Goal: Task Accomplishment & Management: Complete application form

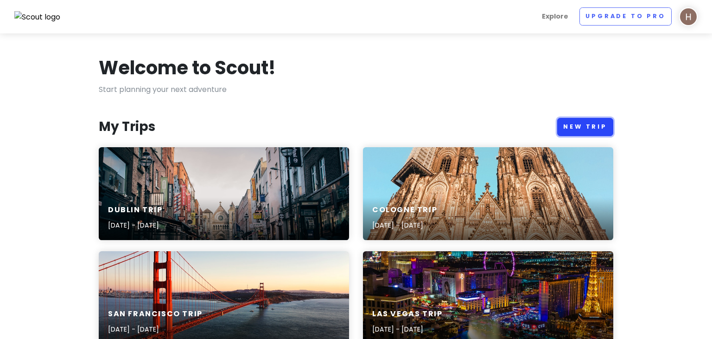
click at [577, 133] on link "New Trip" at bounding box center [586, 127] width 56 height 18
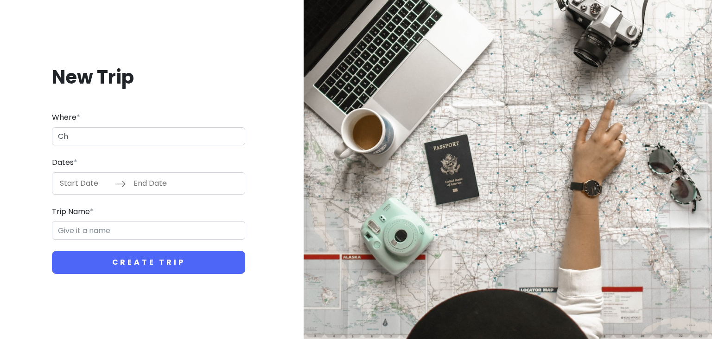
type input "Ch"
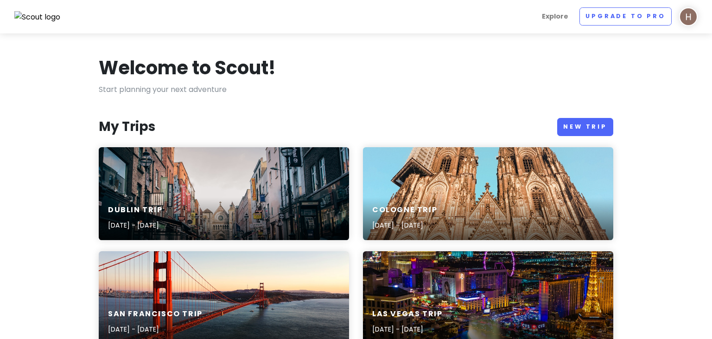
click at [575, 122] on link "New Trip" at bounding box center [586, 127] width 56 height 18
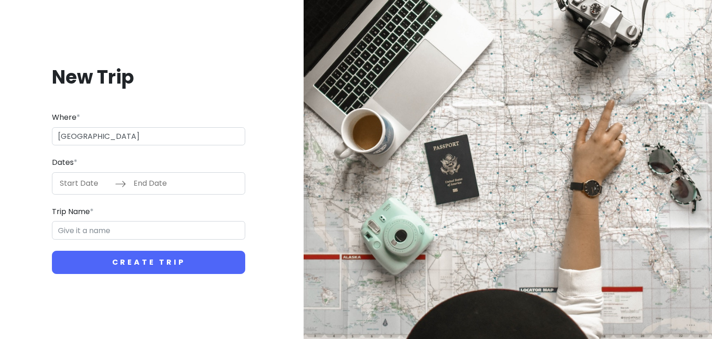
type input "[GEOGRAPHIC_DATA]"
click at [88, 181] on input "Start Date" at bounding box center [85, 183] width 60 height 21
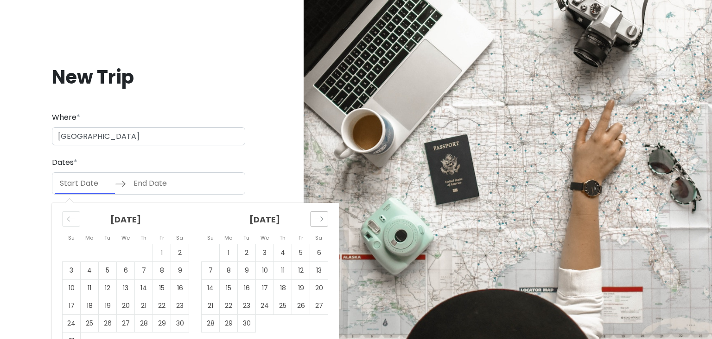
click at [321, 217] on icon "Move forward to switch to the next month." at bounding box center [319, 218] width 9 height 9
click at [284, 251] on td "4" at bounding box center [283, 253] width 18 height 18
type input "[DATE]"
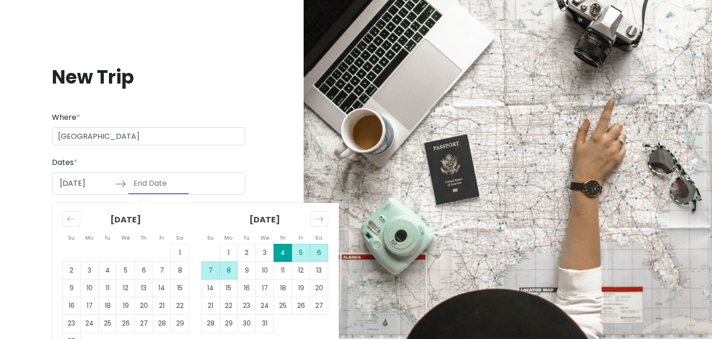
click at [227, 269] on td "8" at bounding box center [229, 270] width 18 height 18
type input "[DATE]"
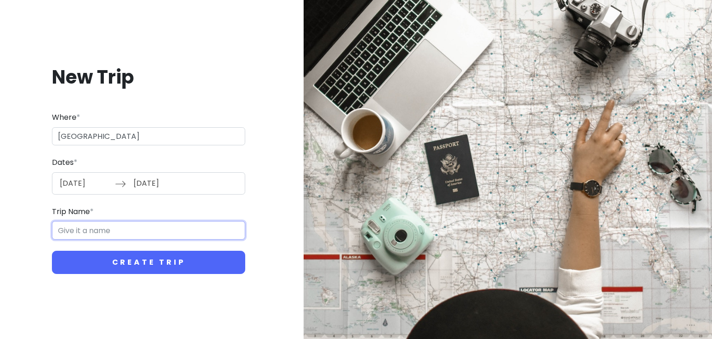
click at [125, 236] on input "Trip Name *" at bounding box center [148, 230] width 193 height 19
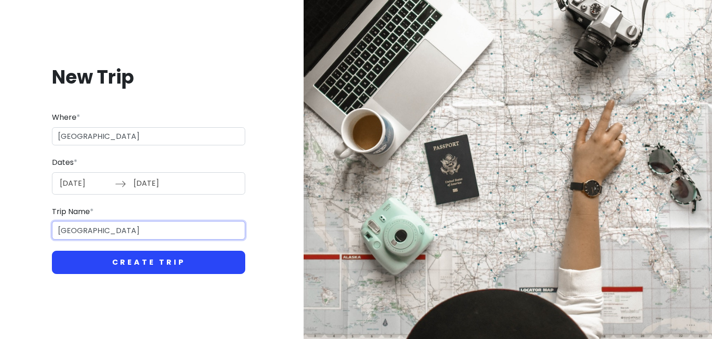
type input "[GEOGRAPHIC_DATA]"
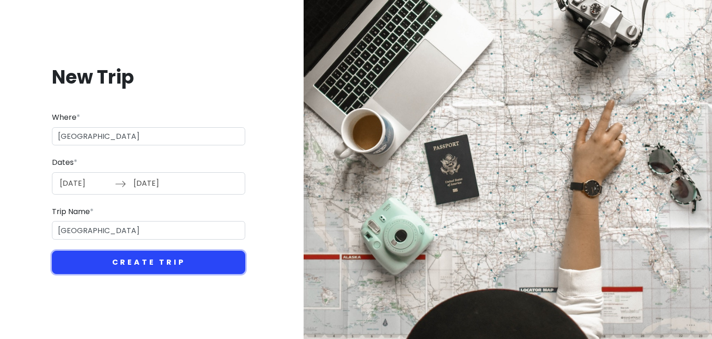
click at [156, 263] on button "Create Trip" at bounding box center [148, 261] width 193 height 23
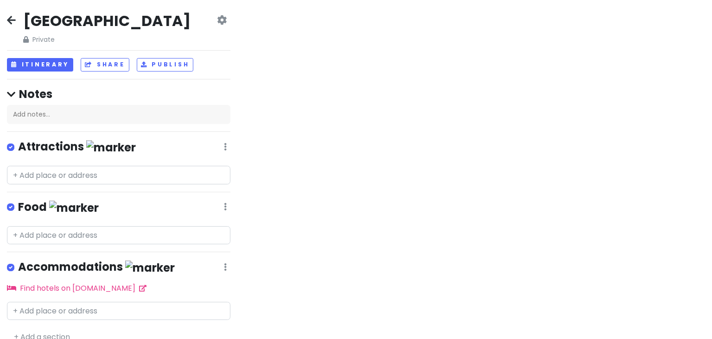
click at [26, 36] on icon at bounding box center [26, 39] width 6 height 6
click at [36, 41] on span "Private" at bounding box center [106, 39] width 167 height 10
click at [26, 39] on icon at bounding box center [26, 39] width 6 height 6
click at [218, 20] on icon at bounding box center [222, 19] width 10 height 7
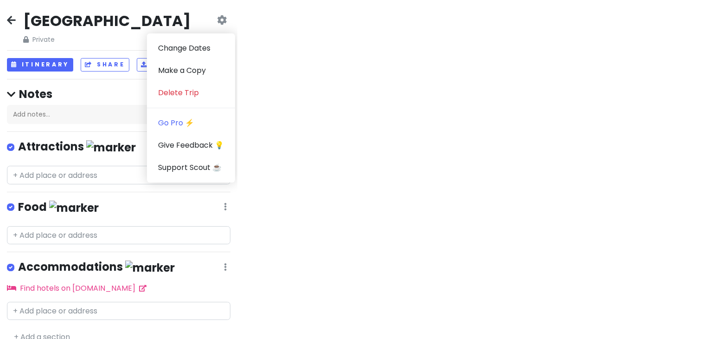
click at [10, 23] on icon at bounding box center [11, 19] width 9 height 7
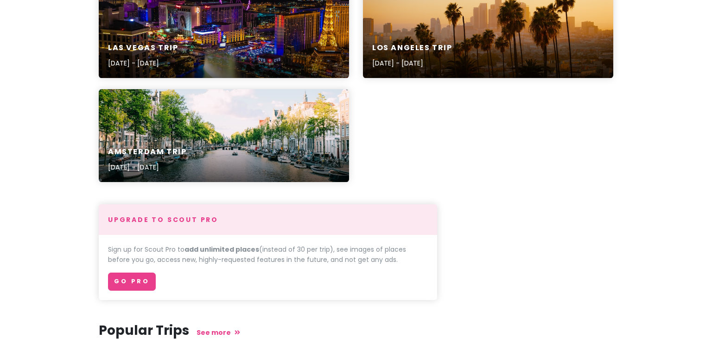
scroll to position [377, 0]
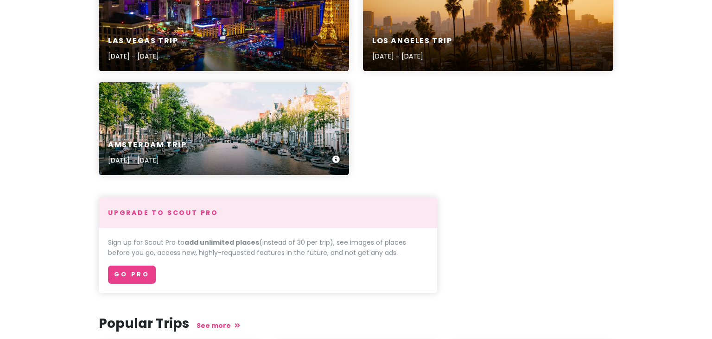
click at [273, 110] on div "Amsterdam Trip [DATE] - [DATE]" at bounding box center [224, 128] width 250 height 93
